Goal: Information Seeking & Learning: Learn about a topic

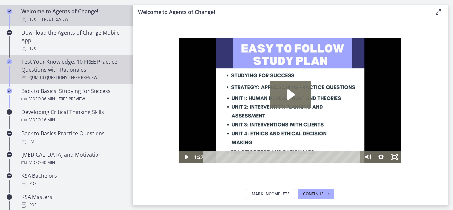
scroll to position [138, 0]
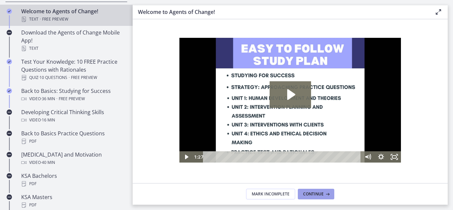
click at [315, 192] on span "Continue" at bounding box center [313, 193] width 21 height 5
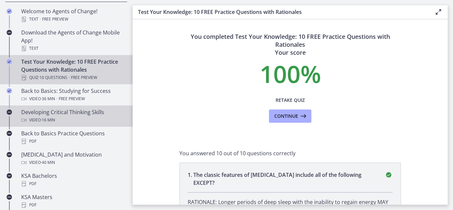
click at [47, 115] on div "Developing Critical Thinking Skills Video · 16 min" at bounding box center [72, 116] width 103 height 16
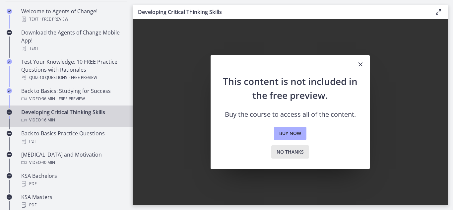
click at [284, 152] on span "No thanks" at bounding box center [289, 152] width 27 height 8
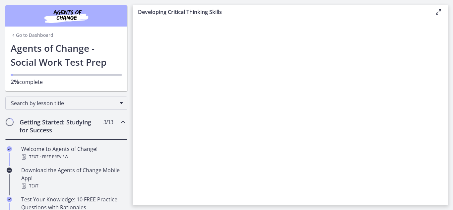
click at [11, 35] on icon "Chapters" at bounding box center [13, 34] width 5 height 5
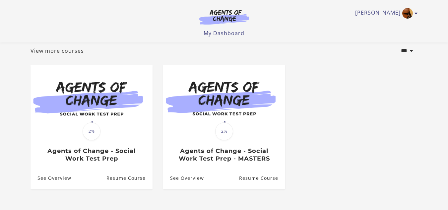
scroll to position [38, 0]
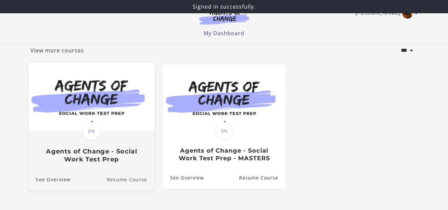
click at [121, 181] on link "Resume Course" at bounding box center [131, 179] width 48 height 22
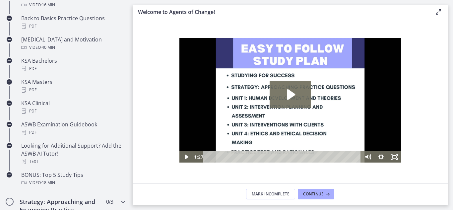
scroll to position [222, 0]
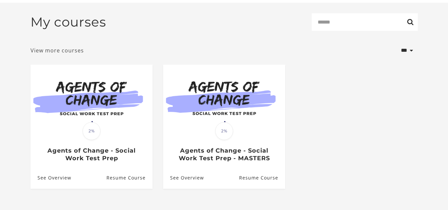
click at [66, 53] on link "View more courses" at bounding box center [56, 50] width 53 height 8
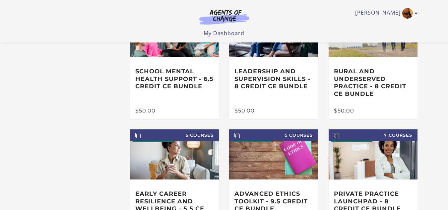
scroll to position [69, 0]
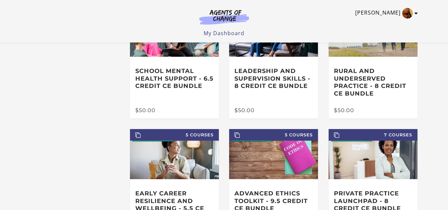
click at [393, 11] on link "[PERSON_NAME]" at bounding box center [384, 13] width 59 height 11
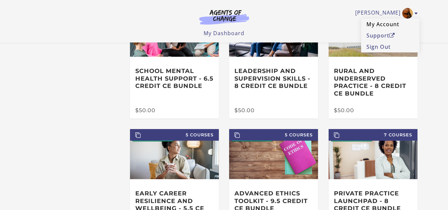
click at [387, 23] on link "My Account" at bounding box center [390, 24] width 58 height 11
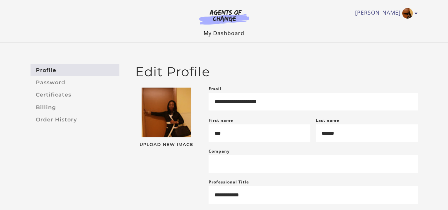
click at [225, 30] on link "My Dashboard" at bounding box center [224, 33] width 41 height 7
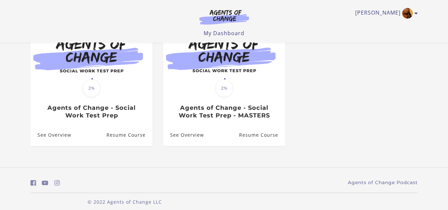
scroll to position [81, 0]
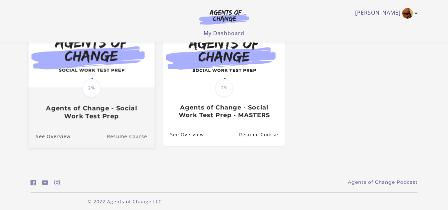
click at [132, 138] on link "Resume Course" at bounding box center [131, 136] width 48 height 22
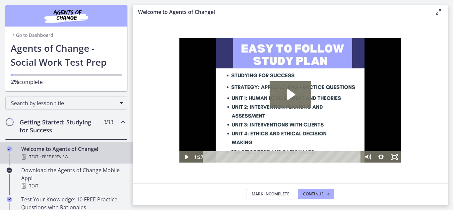
click at [11, 35] on icon "Chapters" at bounding box center [13, 34] width 5 height 5
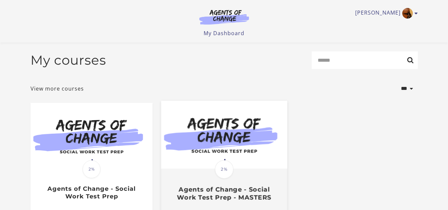
scroll to position [88, 0]
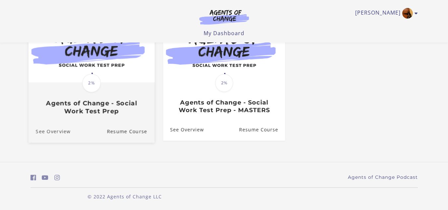
click at [52, 130] on link "See Overview" at bounding box center [49, 131] width 42 height 22
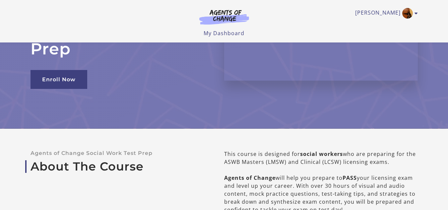
scroll to position [78, 0]
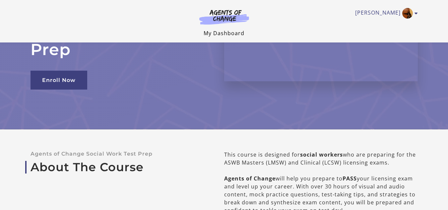
click at [224, 32] on link "My Dashboard" at bounding box center [224, 33] width 41 height 7
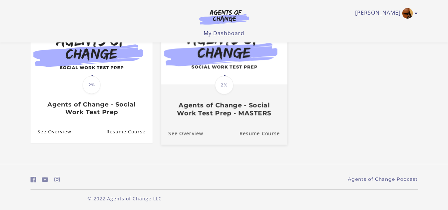
scroll to position [88, 0]
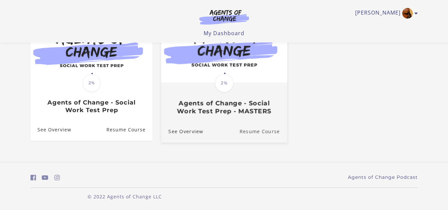
click at [257, 131] on link "Resume Course" at bounding box center [263, 131] width 48 height 22
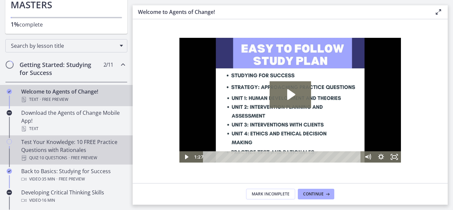
scroll to position [72, 0]
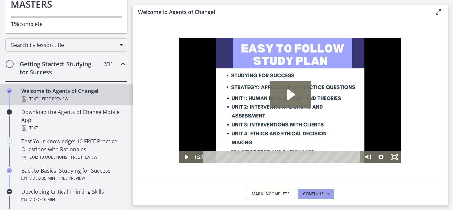
click at [314, 195] on span "Continue" at bounding box center [313, 193] width 21 height 5
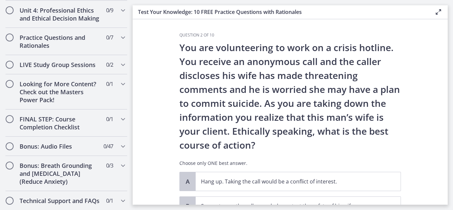
scroll to position [556, 0]
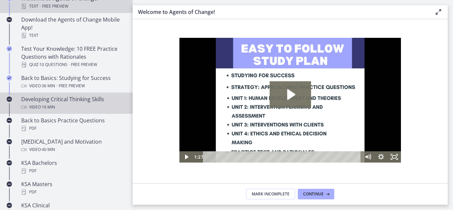
scroll to position [151, 0]
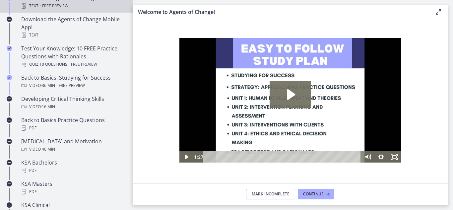
click at [262, 197] on button "Mark Incomplete" at bounding box center [270, 194] width 49 height 11
click at [282, 196] on span "Complete & continue" at bounding box center [287, 193] width 46 height 5
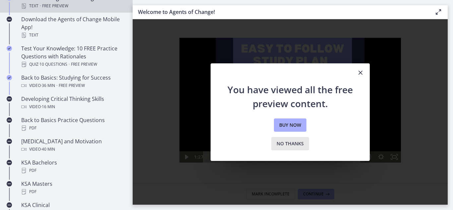
click at [289, 143] on span "No thanks" at bounding box center [289, 144] width 27 height 8
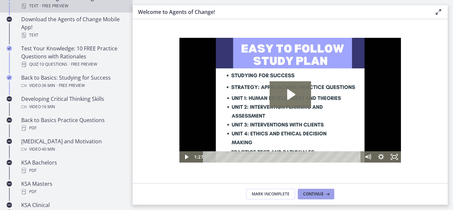
click at [308, 194] on span "Continue" at bounding box center [313, 193] width 21 height 5
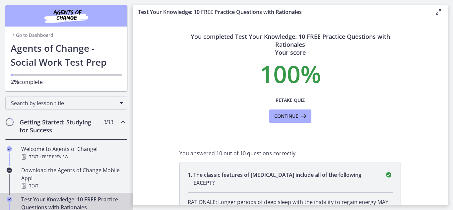
click at [65, 15] on img "Chapters" at bounding box center [67, 16] width 80 height 16
click at [439, 12] on icon at bounding box center [438, 12] width 8 height 8
